Goal: Check status: Check status

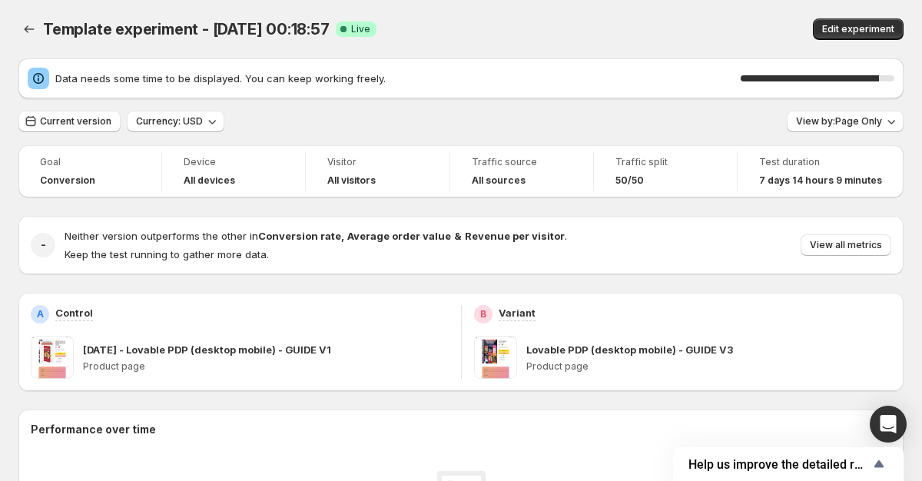
scroll to position [55, 0]
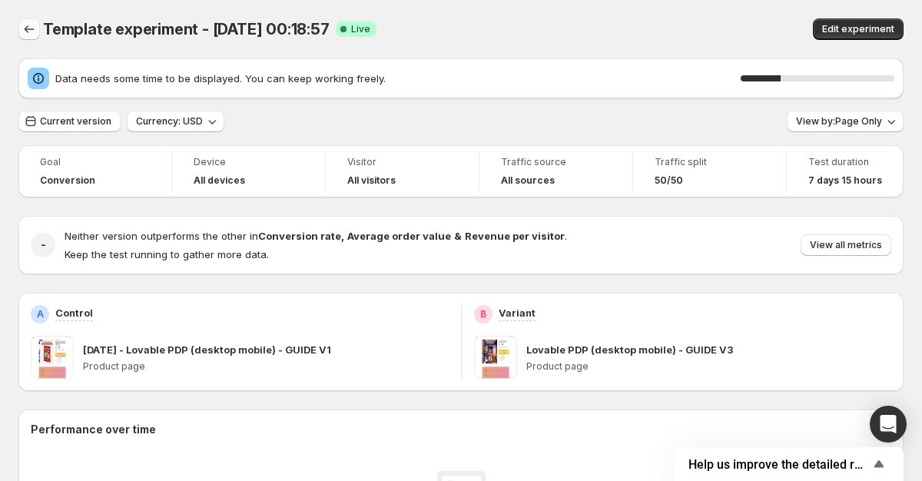
click at [22, 27] on icon "Back" at bounding box center [29, 29] width 15 height 15
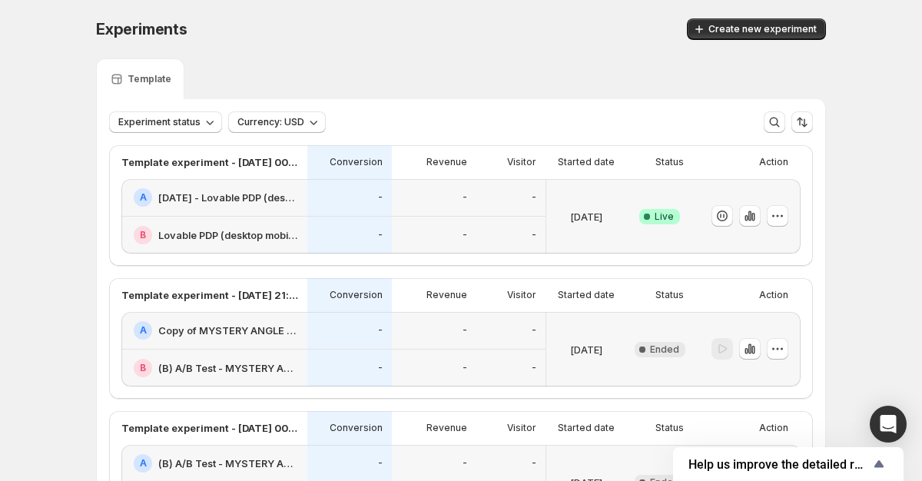
scroll to position [6, 0]
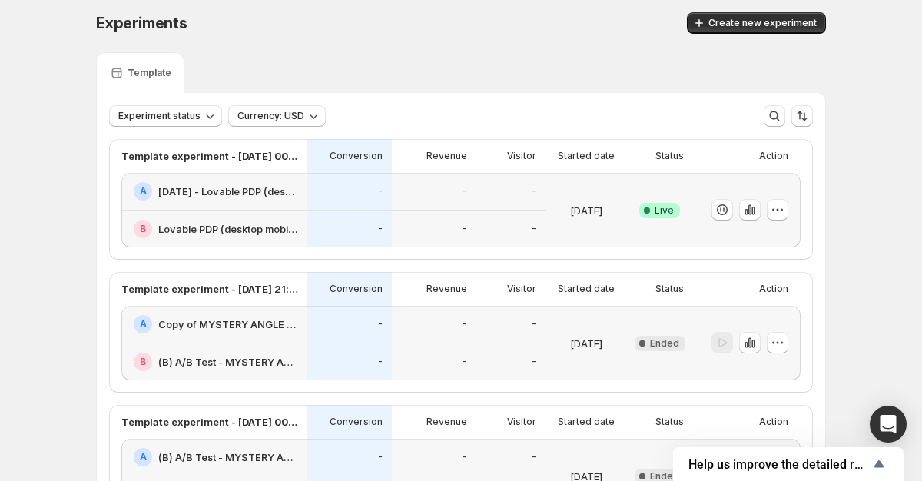
click at [403, 181] on div "-" at bounding box center [434, 192] width 85 height 38
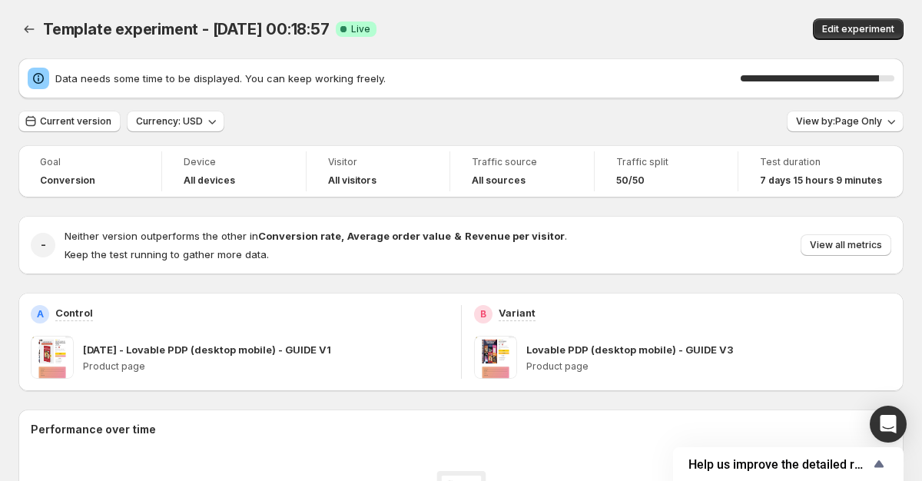
click at [640, 53] on div "Template experiment - Aug 28, 00:18:57. This page is ready Template experiment …" at bounding box center [460, 29] width 885 height 58
click at [638, 73] on span "Data needs some time to be displayed. You can keep working freely." at bounding box center [397, 78] width 685 height 15
click at [19, 25] on button "Back" at bounding box center [29, 29] width 22 height 22
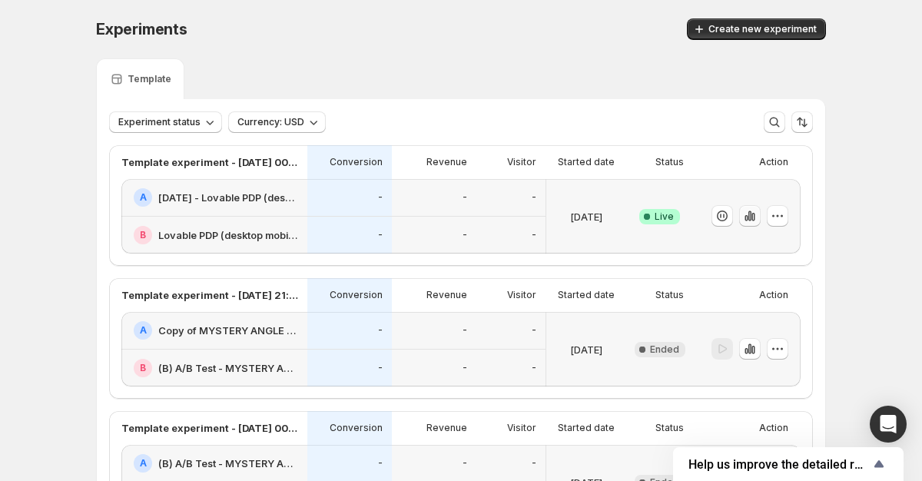
click at [753, 221] on icon "button" at bounding box center [749, 215] width 15 height 15
